Goal: Task Accomplishment & Management: Manage account settings

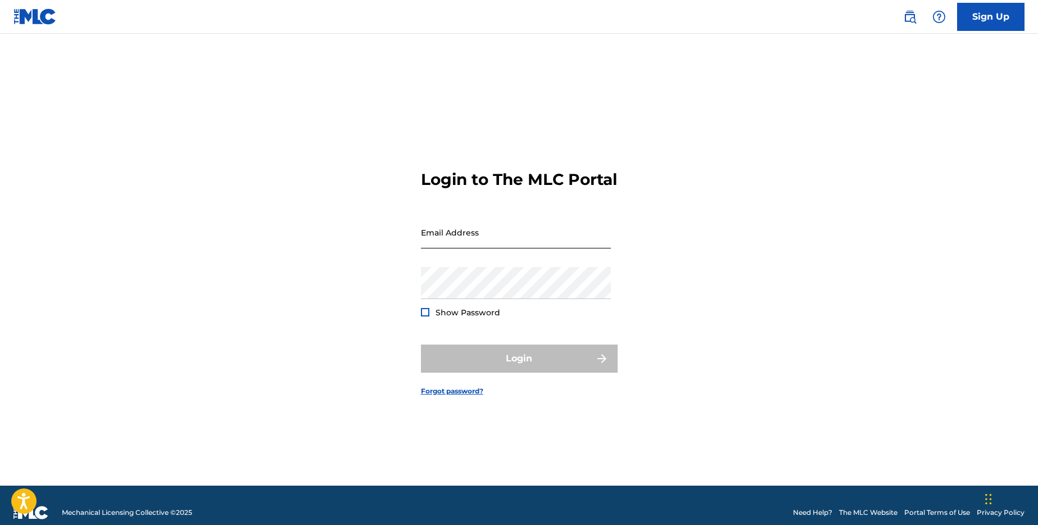
click at [485, 242] on input "Email Address" at bounding box center [516, 232] width 190 height 32
type input "[EMAIL_ADDRESS][DOMAIN_NAME]"
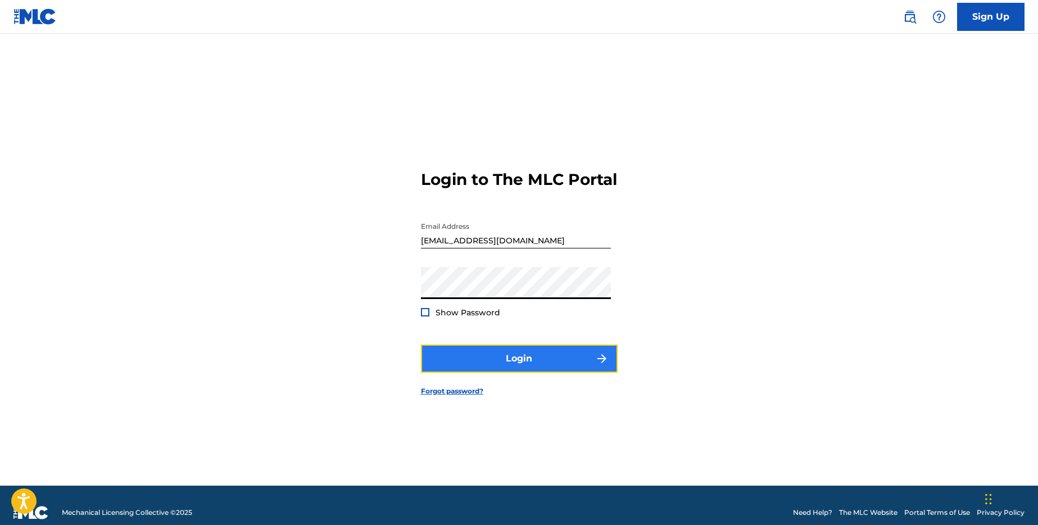
click at [489, 362] on button "Login" at bounding box center [519, 358] width 197 height 28
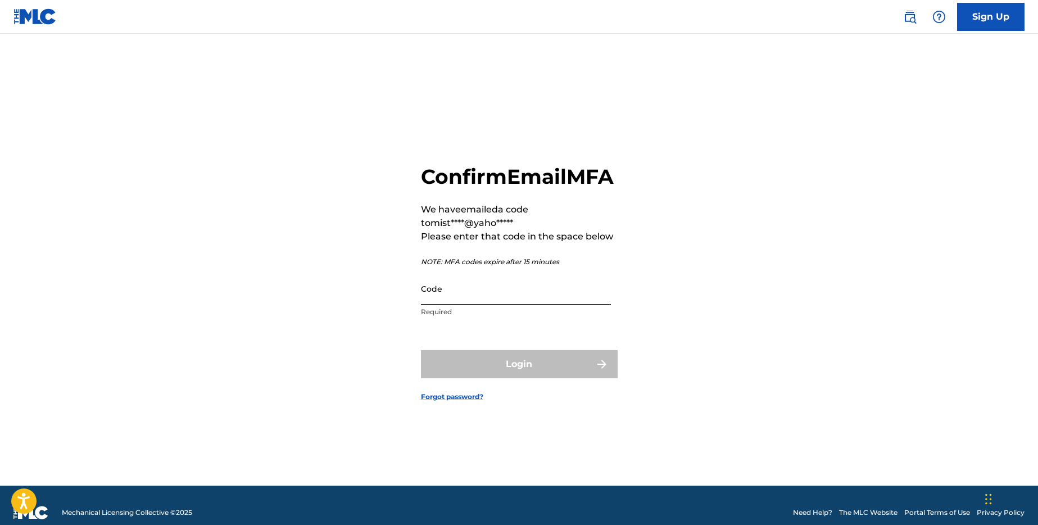
click at [454, 305] on input "Code" at bounding box center [516, 289] width 190 height 32
paste input "178076"
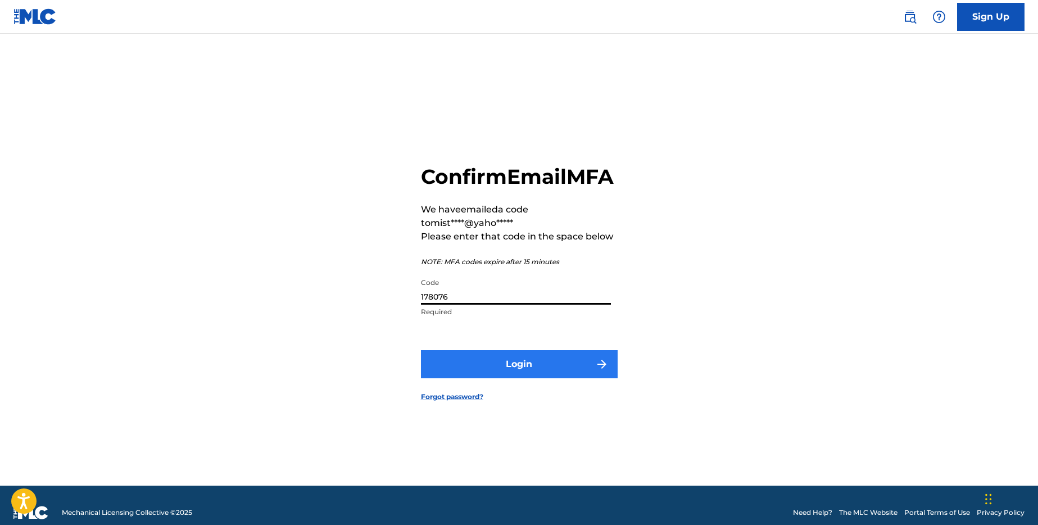
type input "178076"
click at [491, 378] on button "Login" at bounding box center [519, 364] width 197 height 28
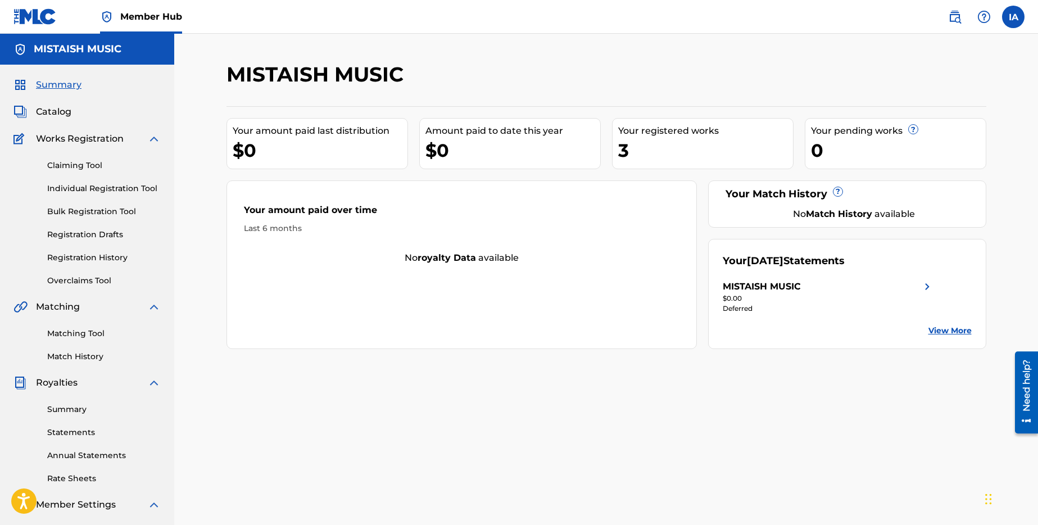
click at [950, 329] on link "View More" at bounding box center [949, 331] width 43 height 12
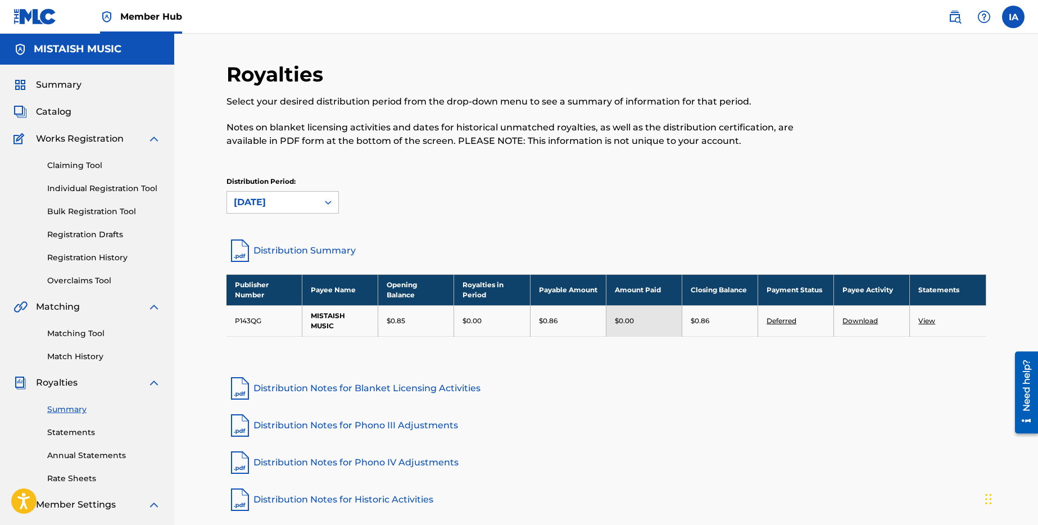
click at [665, 154] on div "Royalties Select your desired distribution period from the drop-down menu to se…" at bounding box center [518, 111] width 585 height 99
click at [1024, 20] on nav "Member Hub IA IA [PERSON_NAME] [EMAIL_ADDRESS][DOMAIN_NAME] Notification Prefer…" at bounding box center [519, 17] width 1038 height 34
click at [1010, 18] on label at bounding box center [1013, 17] width 22 height 22
click at [1013, 17] on input "IA [PERSON_NAME] [EMAIL_ADDRESS][DOMAIN_NAME] Notification Preferences Profile …" at bounding box center [1013, 17] width 0 height 0
click at [902, 160] on p "Log out" at bounding box center [904, 159] width 26 height 10
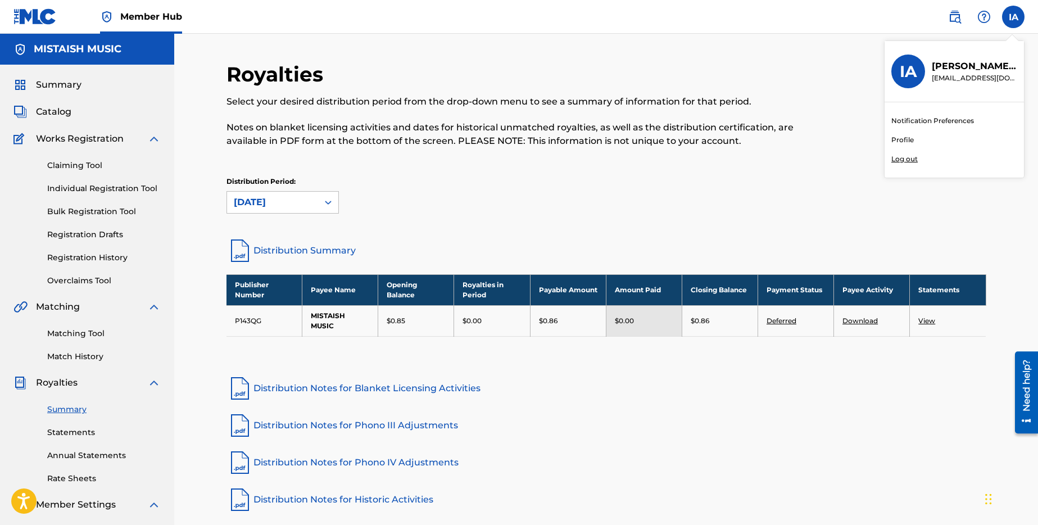
click at [1013, 17] on input "IA [PERSON_NAME] [EMAIL_ADDRESS][DOMAIN_NAME] Notification Preferences Profile …" at bounding box center [1013, 17] width 0 height 0
